Goal: Check status: Check status

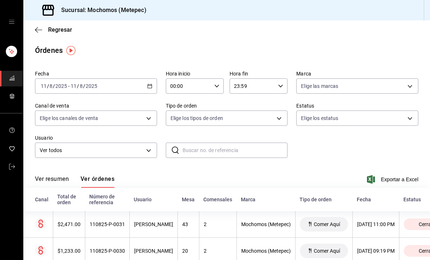
click at [272, 115] on body "Sucursal: Mochomos (Metepec) Regresar Órdenes Fecha [DATE] [DATE] - [DATE] [DAT…" at bounding box center [215, 130] width 430 height 260
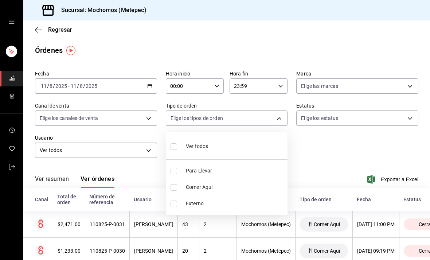
click at [202, 167] on li "Para Llevar" at bounding box center [226, 171] width 121 height 16
type input "3a236ed8-2e24-47ca-8e59-ead494492482"
checkbox input "true"
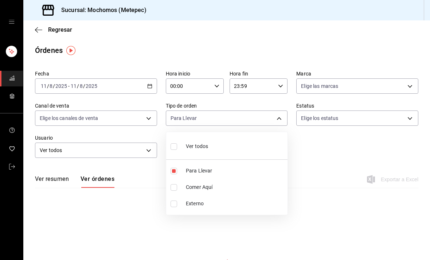
click at [153, 80] on div at bounding box center [215, 130] width 430 height 260
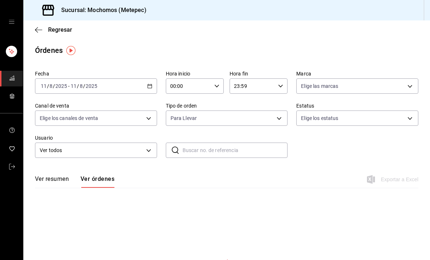
click at [149, 88] on \(Stroke\) "button" at bounding box center [150, 86] width 4 height 4
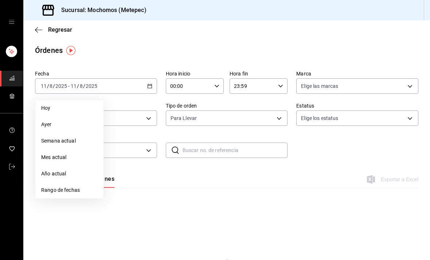
click at [49, 109] on span "Hoy" at bounding box center [69, 108] width 57 height 8
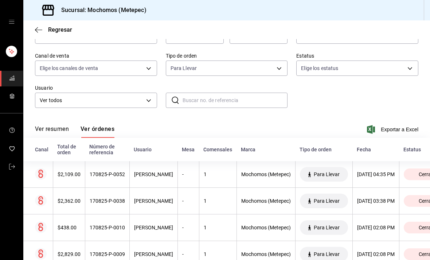
scroll to position [50, 0]
click at [72, 200] on div "$2,362.00" at bounding box center [69, 201] width 23 height 6
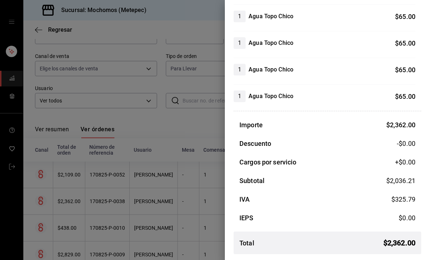
scroll to position [491, 0]
click at [79, 102] on div at bounding box center [215, 130] width 430 height 260
